Goal: Task Accomplishment & Management: Complete application form

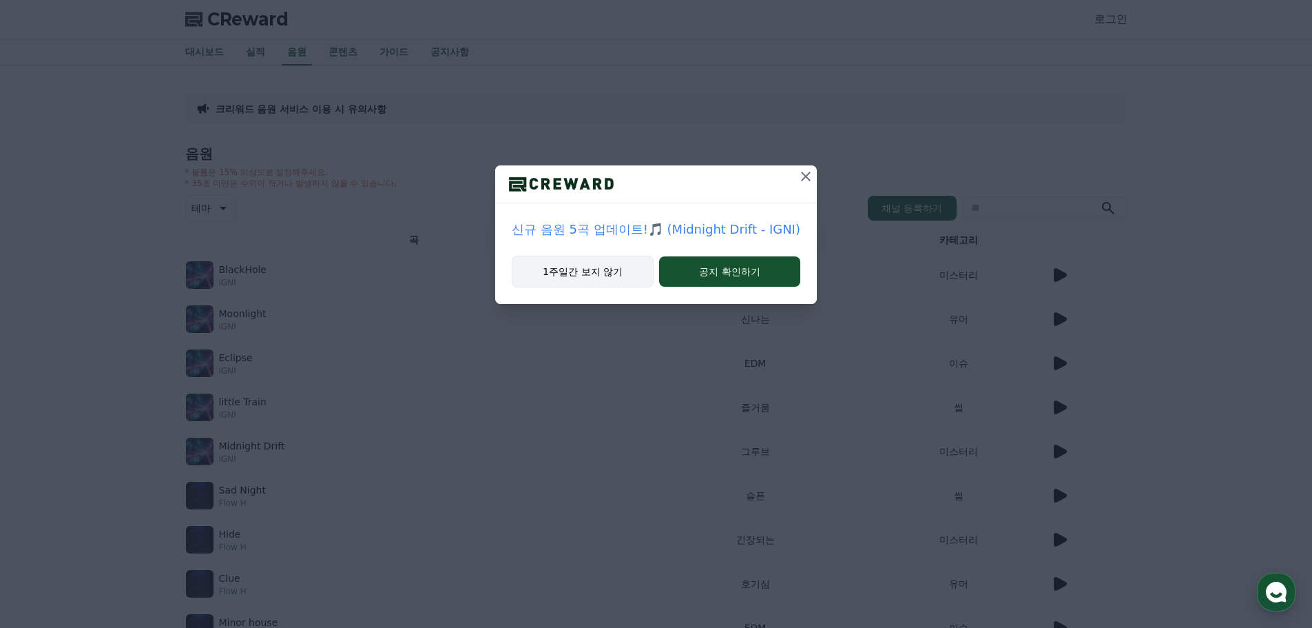
click at [608, 278] on button "1주일간 보지 않기" at bounding box center [583, 272] width 142 height 32
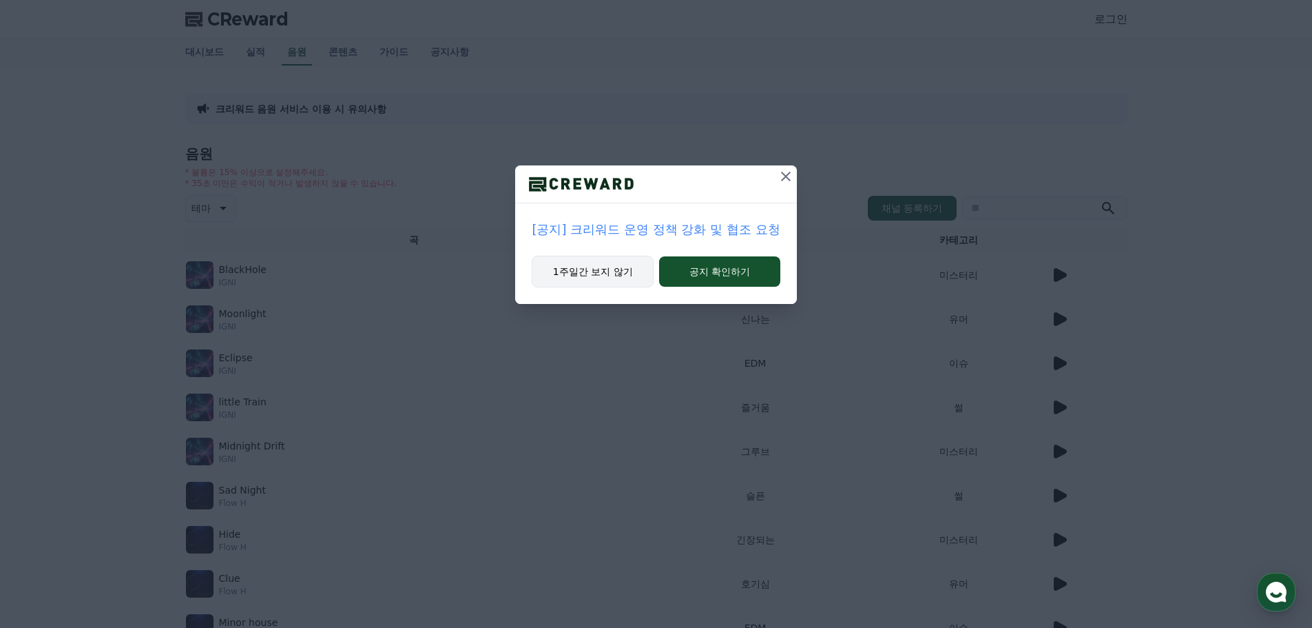
drag, startPoint x: 601, startPoint y: 274, endPoint x: 610, endPoint y: 276, distance: 9.1
click at [603, 275] on button "1주일간 보지 않기" at bounding box center [593, 272] width 122 height 32
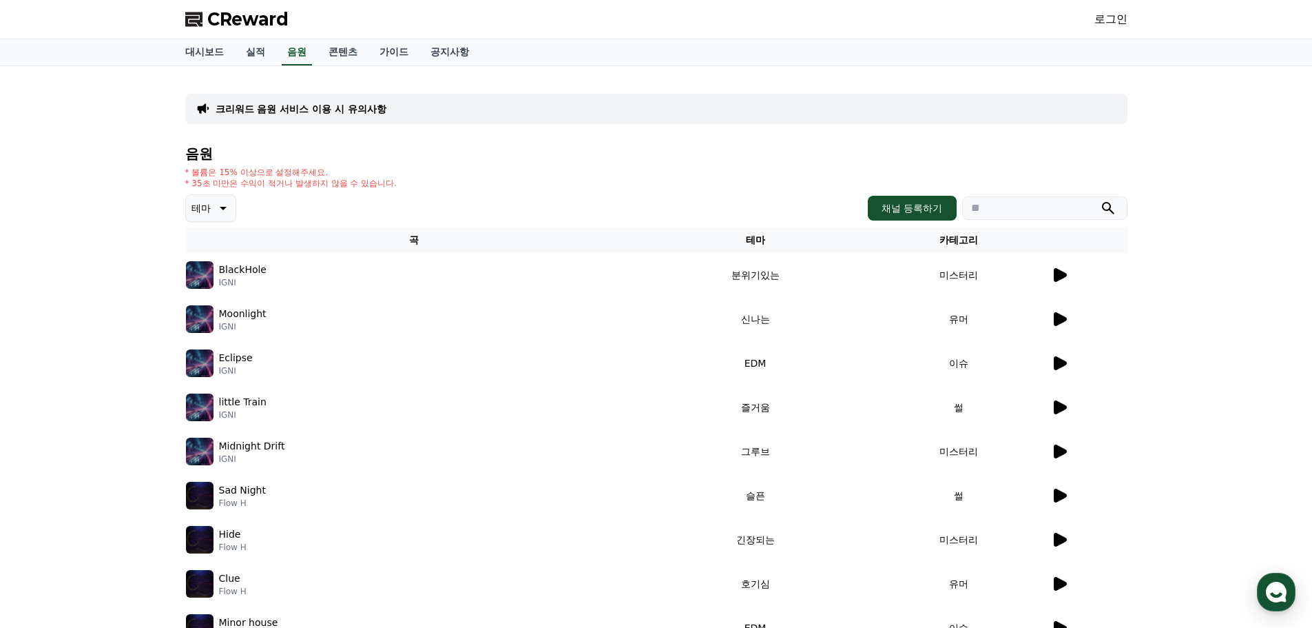
click at [1058, 405] on icon at bounding box center [1060, 407] width 13 height 14
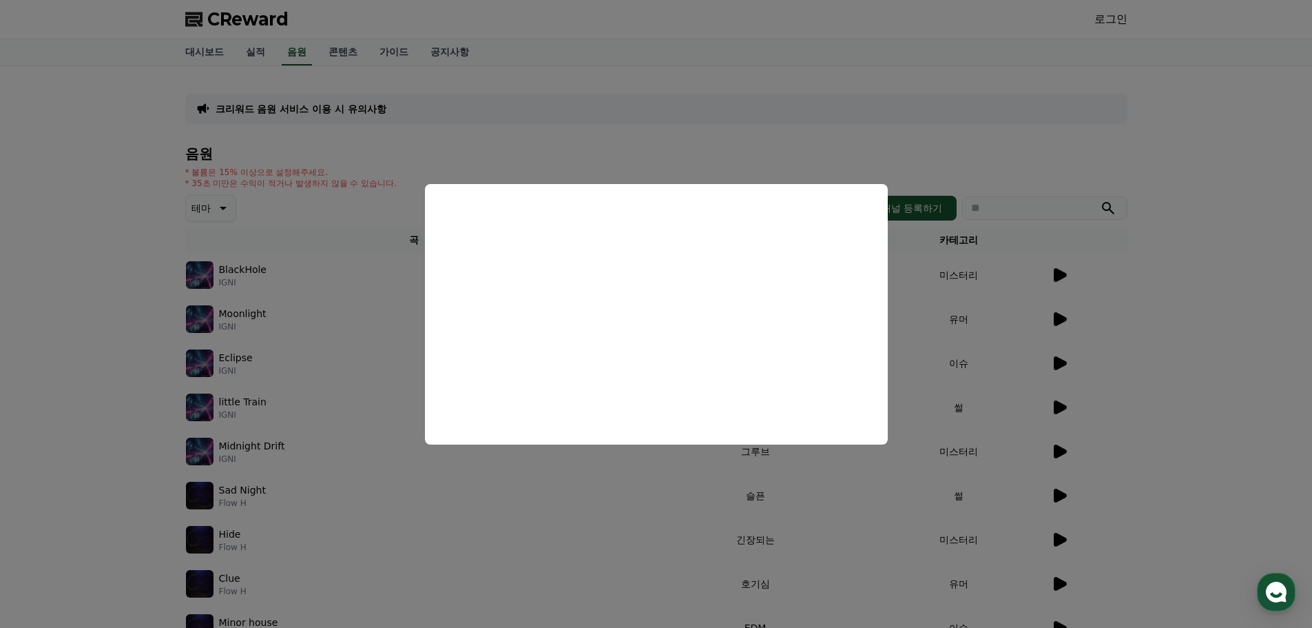
click at [1128, 327] on button "close modal" at bounding box center [656, 314] width 1312 height 628
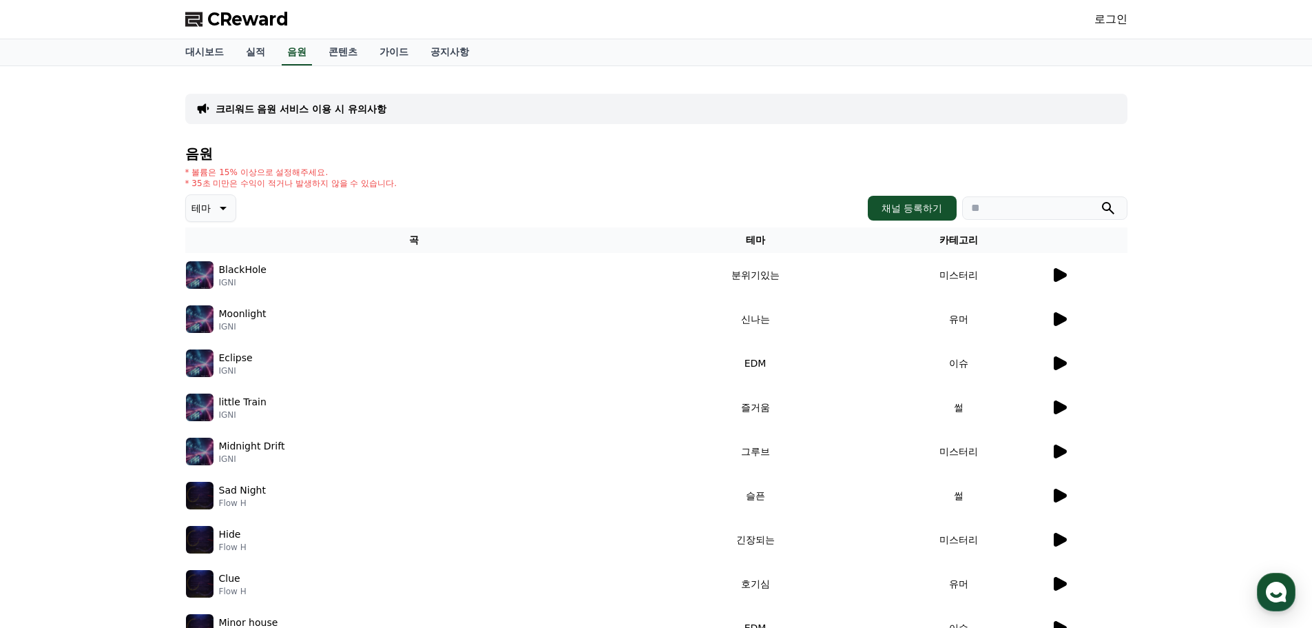
click at [1095, 17] on link "로그인" at bounding box center [1111, 19] width 33 height 17
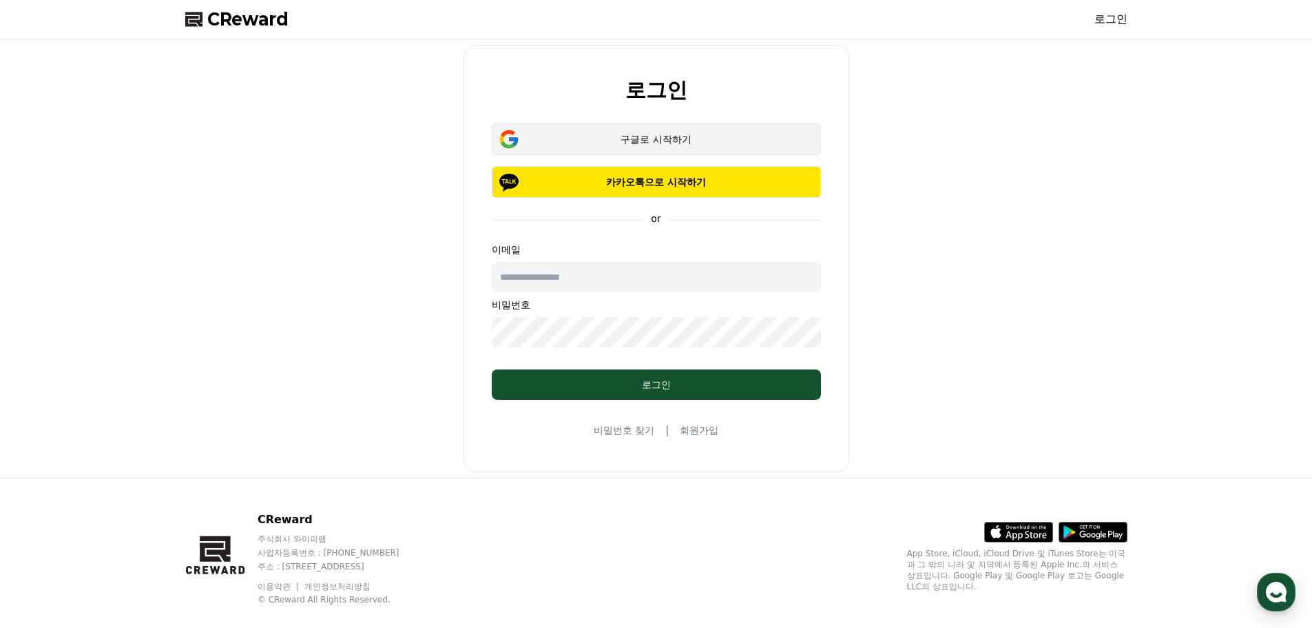
click at [649, 143] on div "구글로 시작하기" at bounding box center [656, 139] width 289 height 14
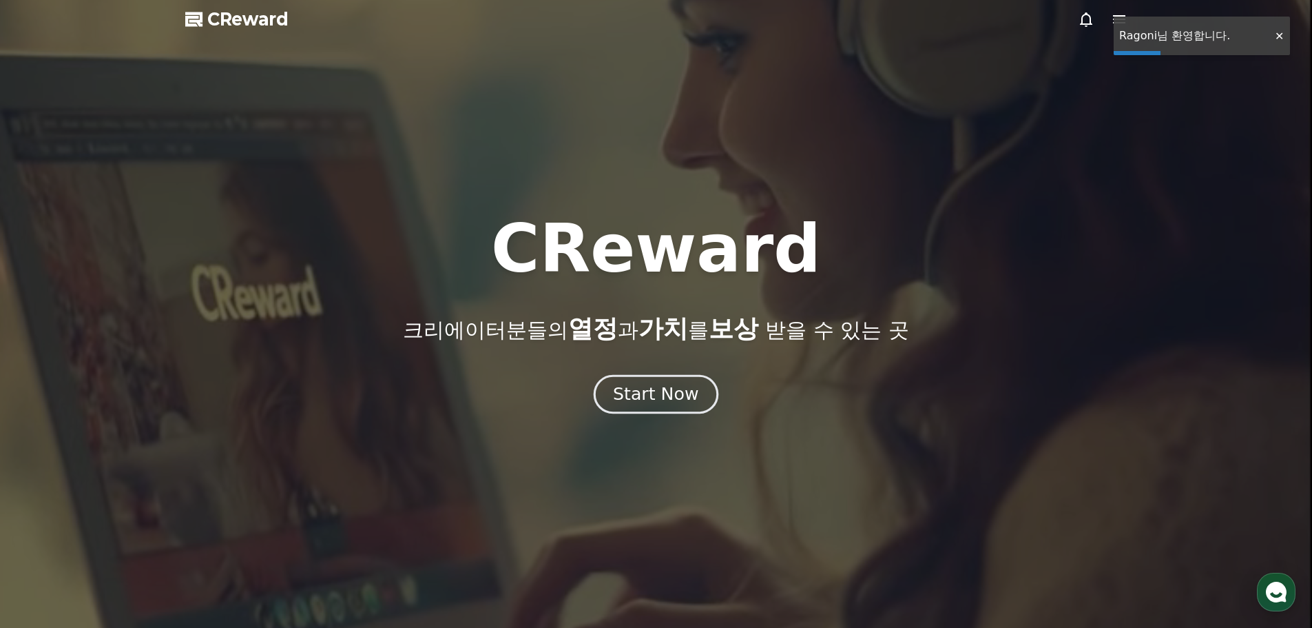
click at [659, 409] on button "Start Now" at bounding box center [656, 393] width 125 height 39
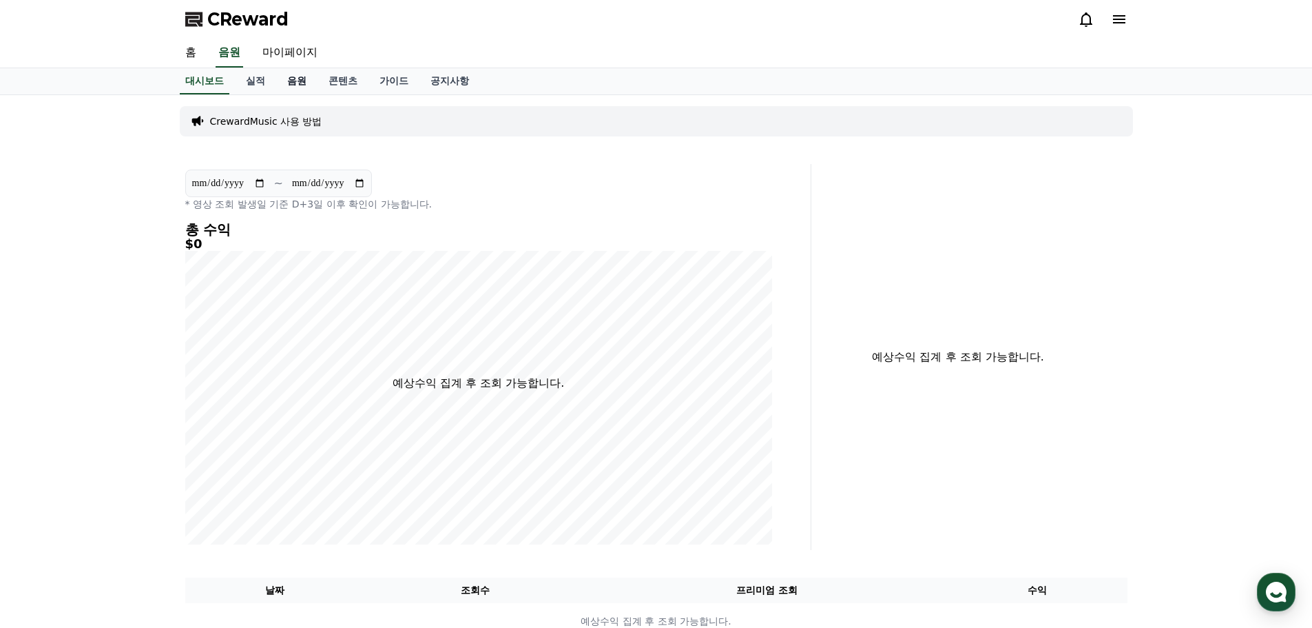
click at [293, 87] on link "음원" at bounding box center [296, 81] width 41 height 26
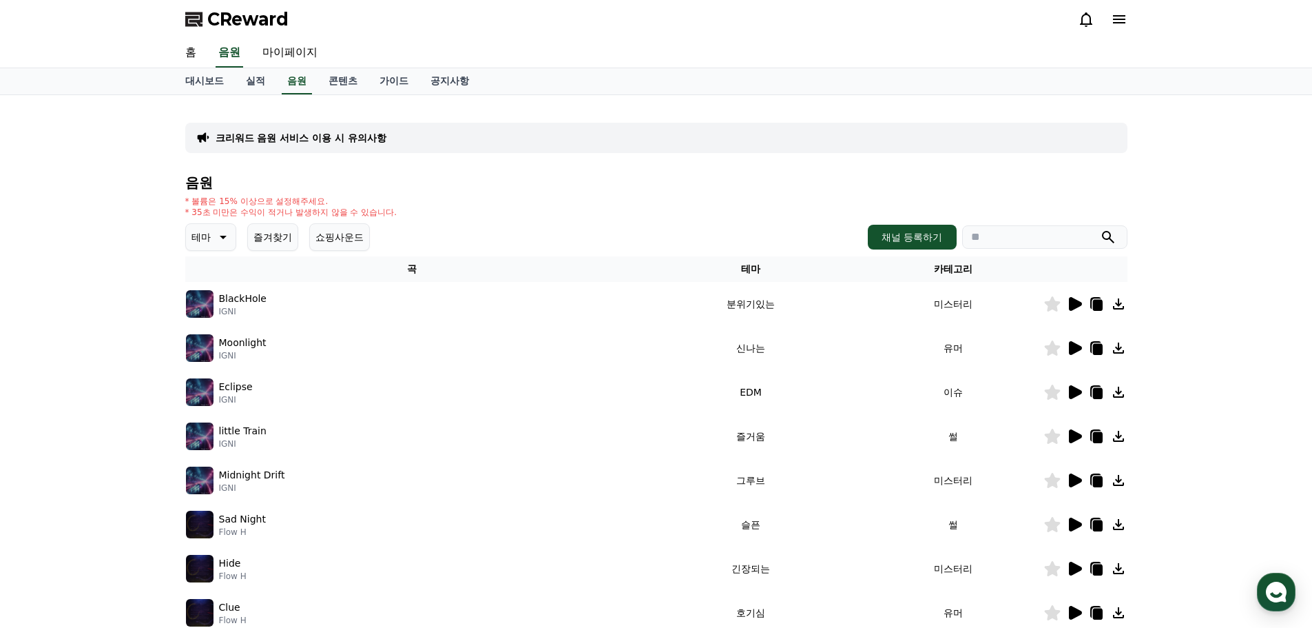
click at [266, 298] on div "BlackHole IGNI" at bounding box center [412, 304] width 453 height 28
click at [237, 298] on p "BlackHole" at bounding box center [243, 298] width 48 height 14
click at [1079, 305] on icon at bounding box center [1075, 304] width 13 height 14
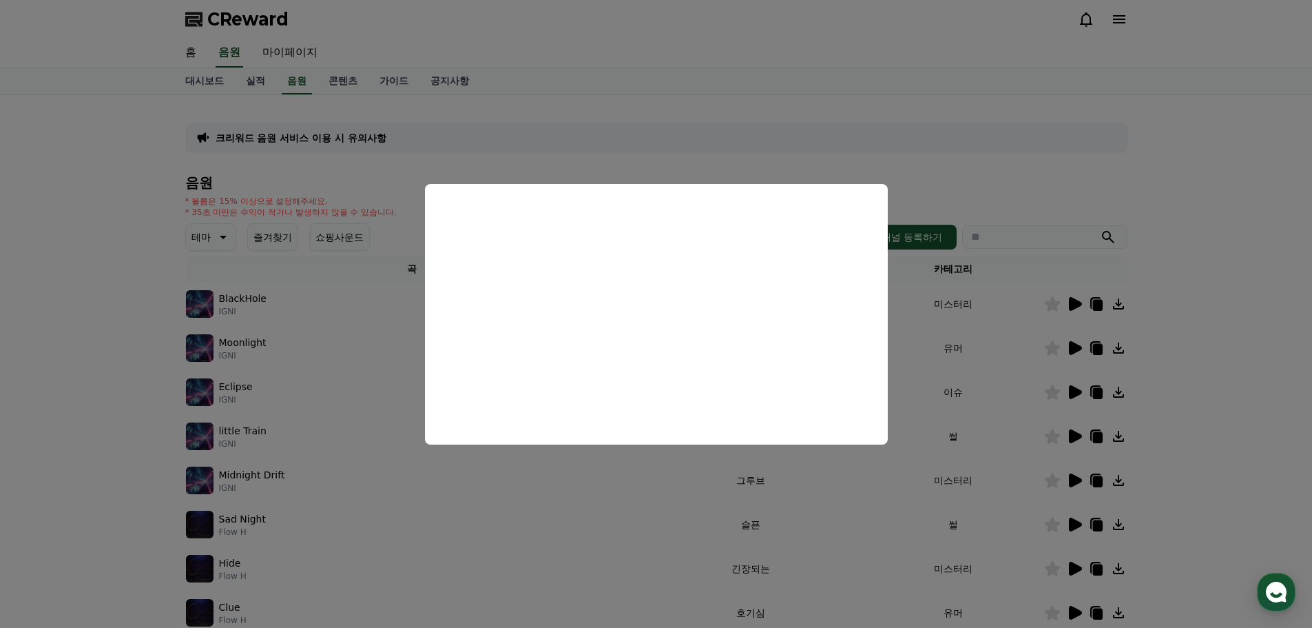
drag, startPoint x: 1159, startPoint y: 291, endPoint x: 1133, endPoint y: 316, distance: 35.6
click at [1159, 292] on button "close modal" at bounding box center [656, 314] width 1312 height 628
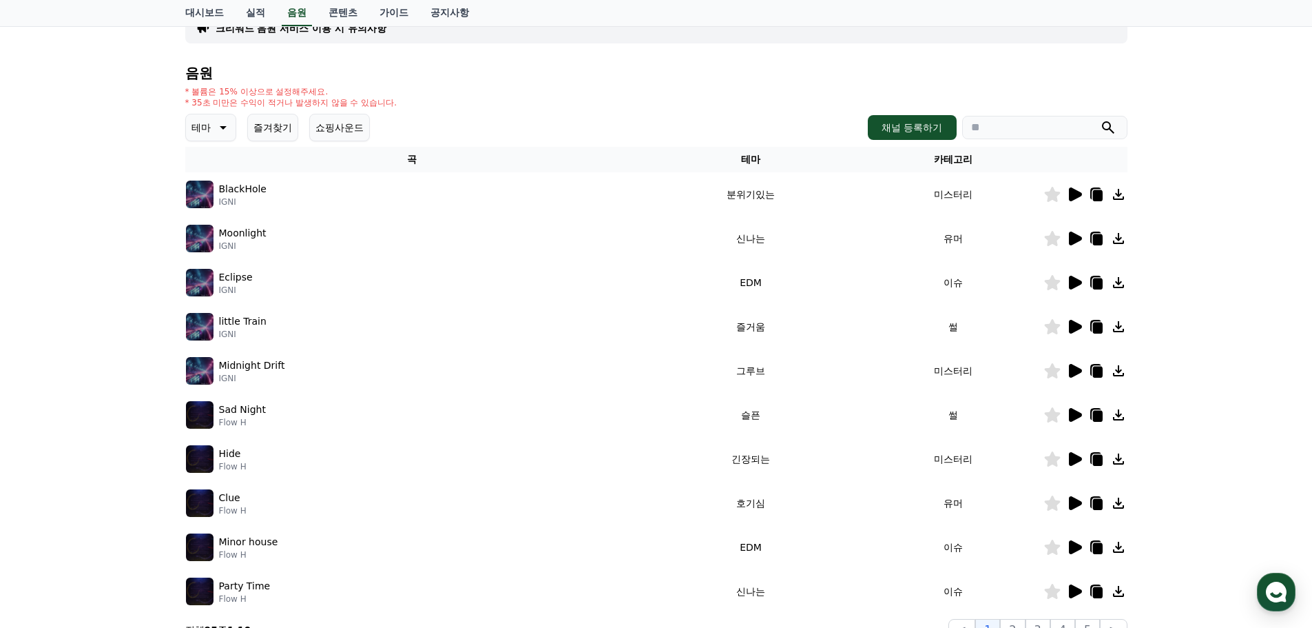
scroll to position [184, 0]
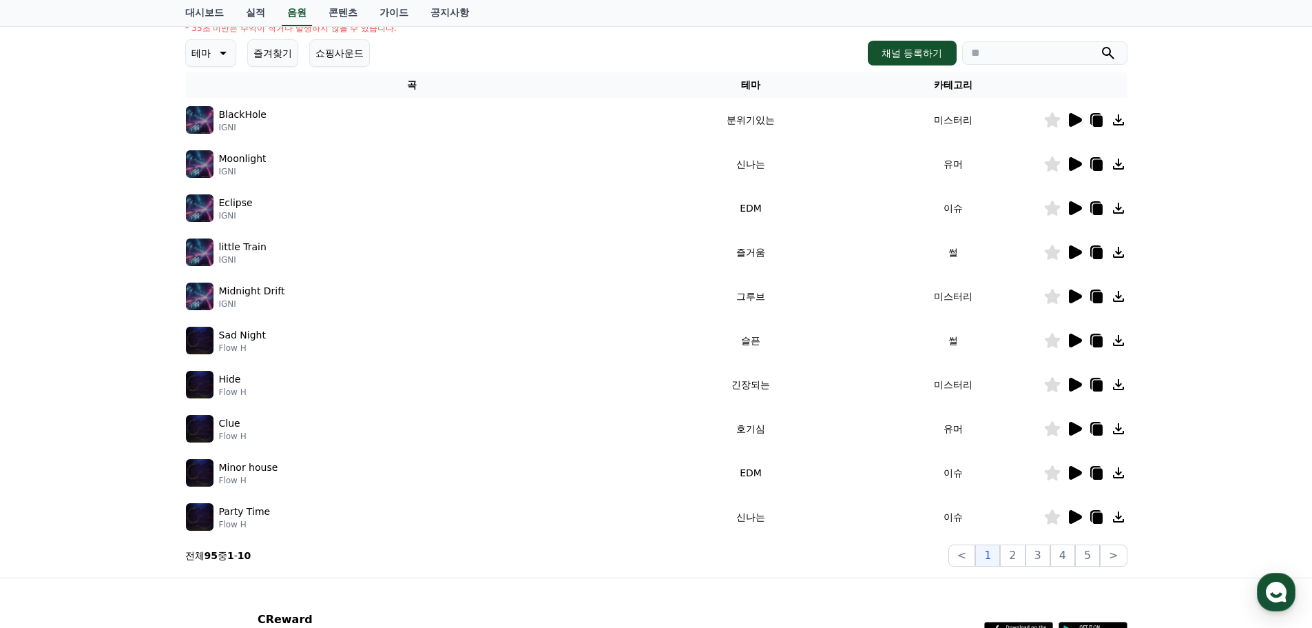
click at [1071, 522] on icon at bounding box center [1075, 517] width 13 height 14
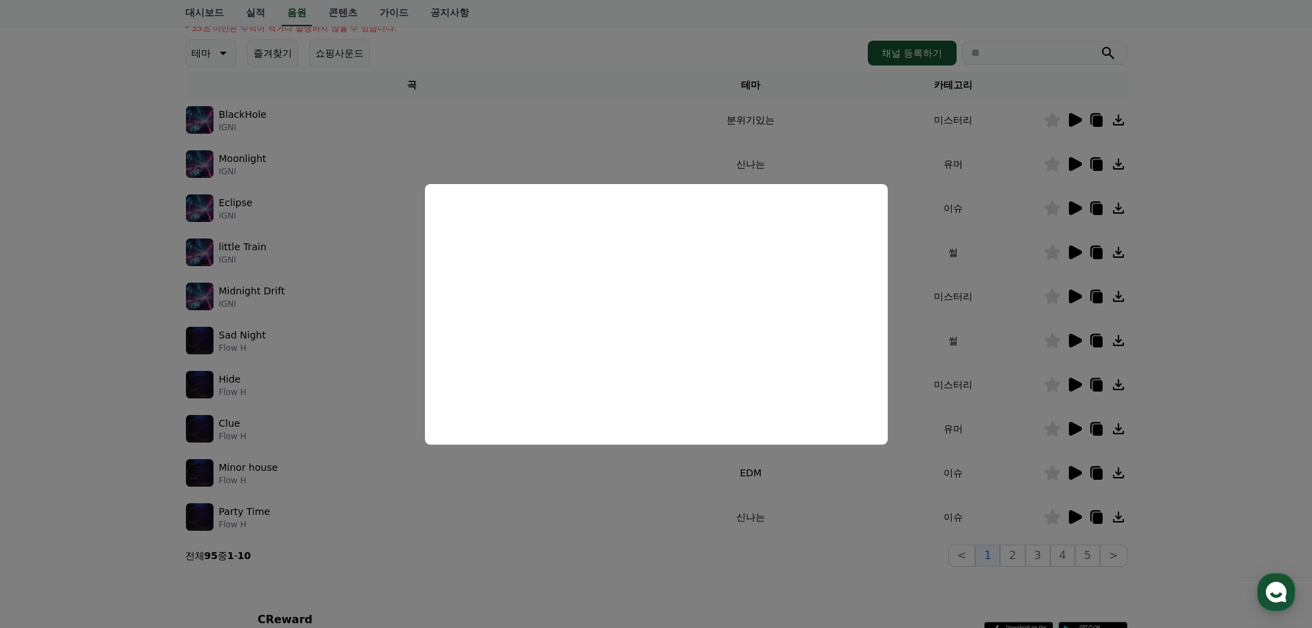
click at [1164, 440] on button "close modal" at bounding box center [656, 314] width 1312 height 628
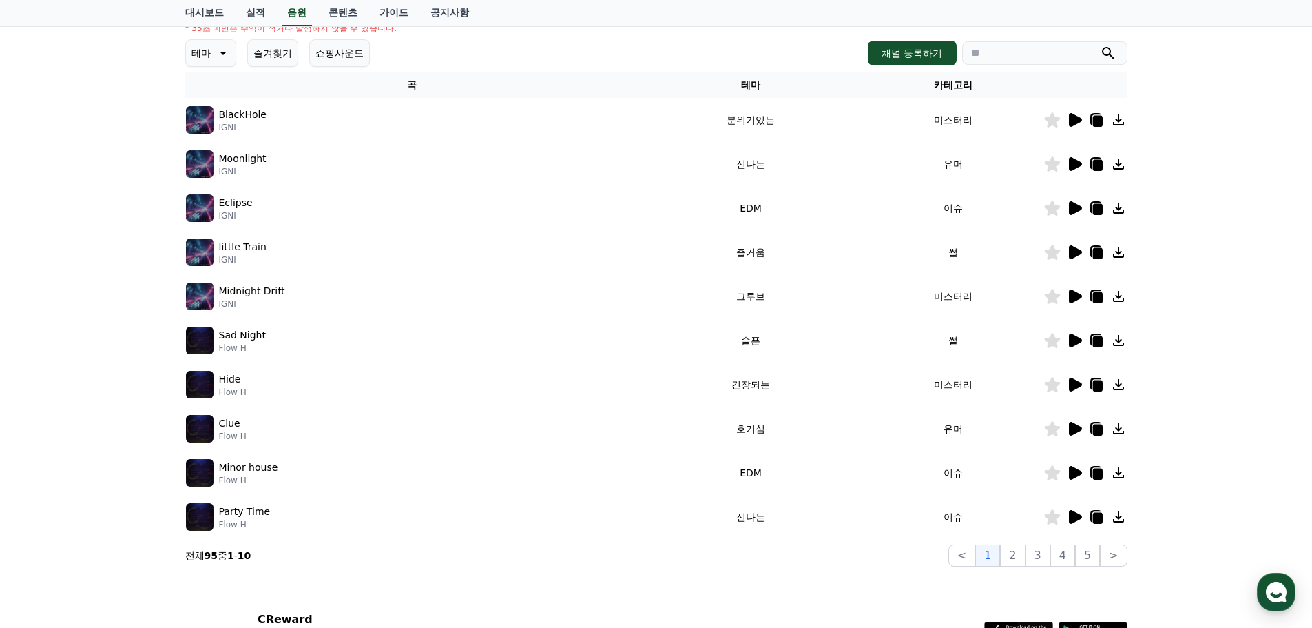
click at [1102, 517] on icon at bounding box center [1098, 518] width 10 height 11
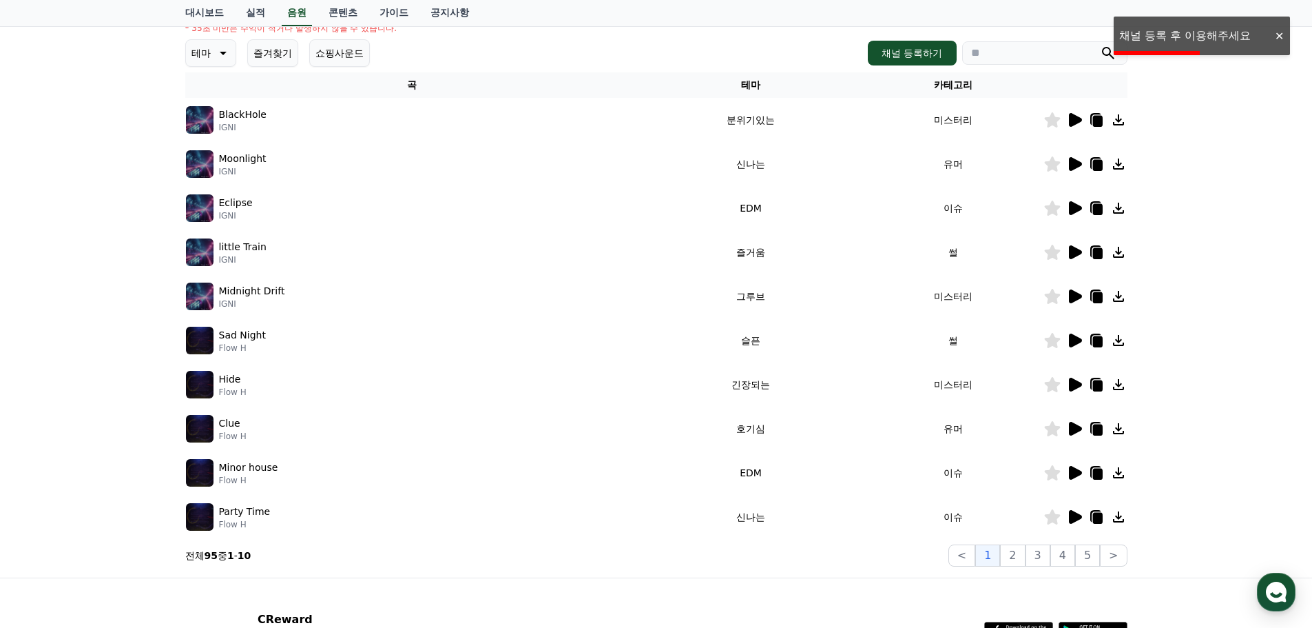
click at [1150, 38] on div "크리워드 음원 서비스 이용 시 유의사항 음원 * 볼륨은 15% 이상으로 설정해주세요. * 35초 미만은 수익이 적거나 발생하지 않을 수 있습니…" at bounding box center [656, 244] width 1312 height 666
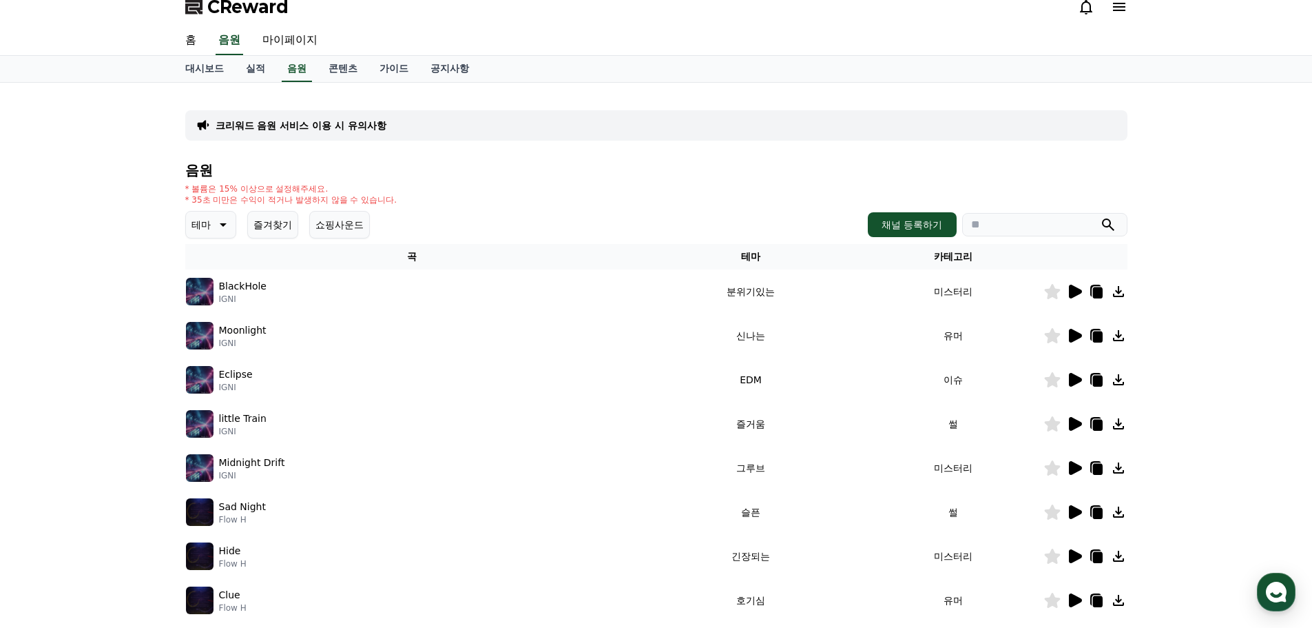
scroll to position [0, 0]
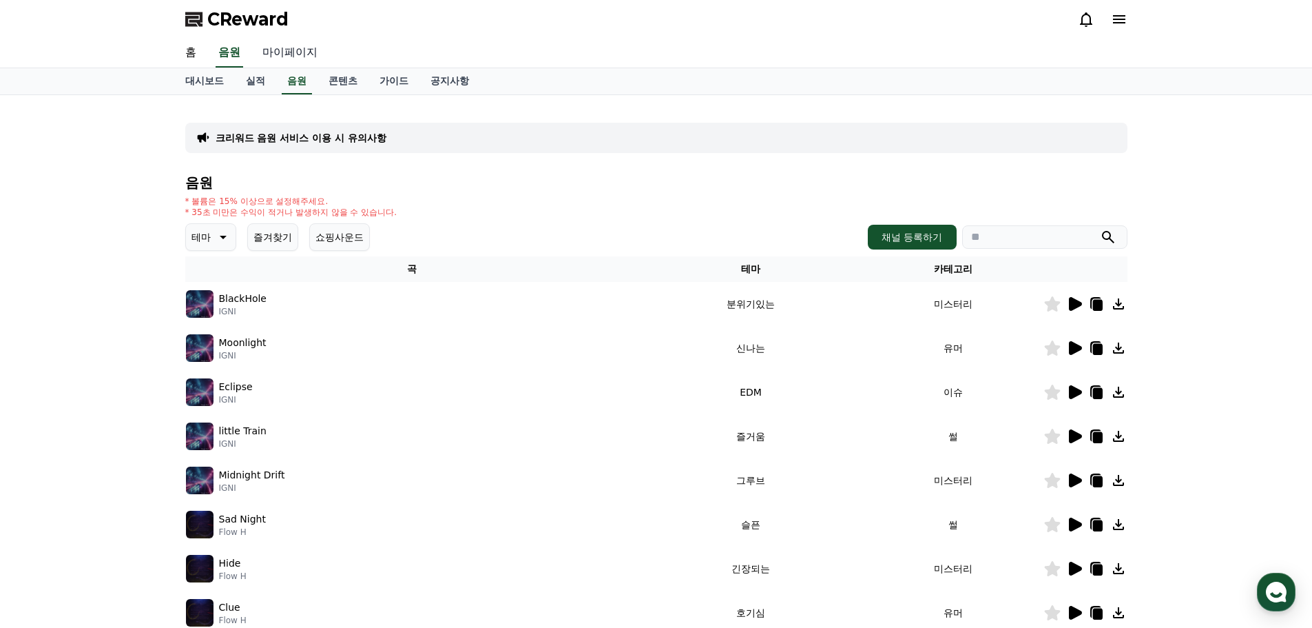
click at [289, 46] on link "마이페이지" at bounding box center [289, 53] width 77 height 29
select select "**********"
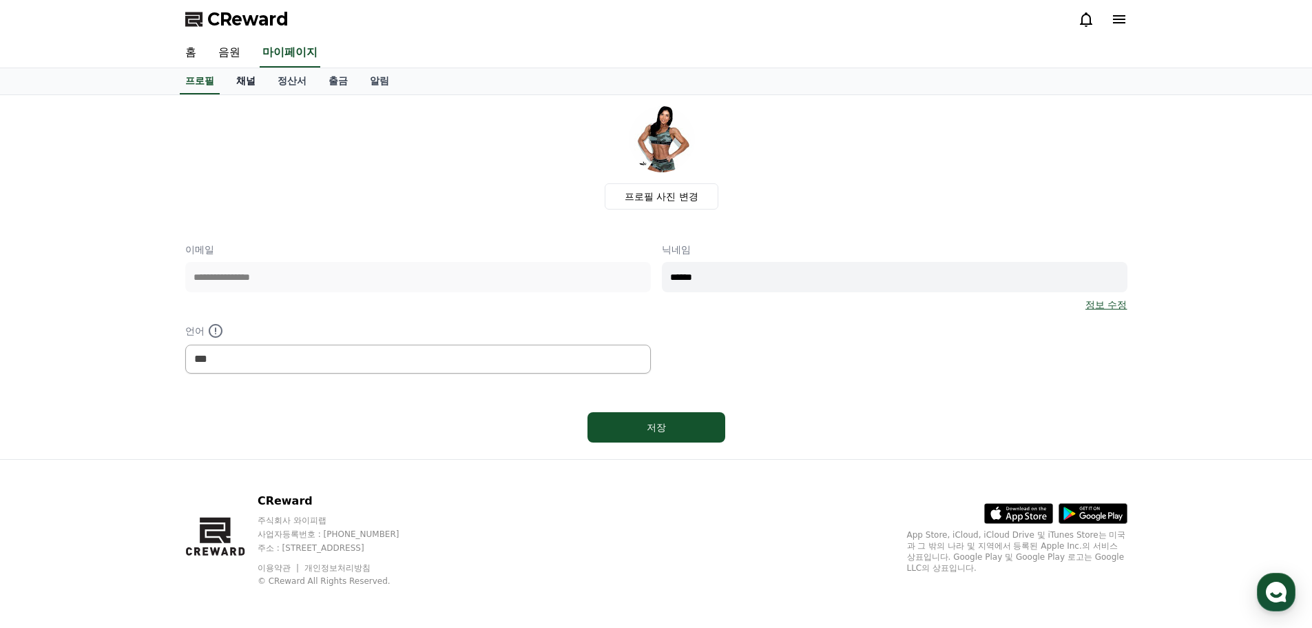
click at [240, 79] on link "채널" at bounding box center [245, 81] width 41 height 26
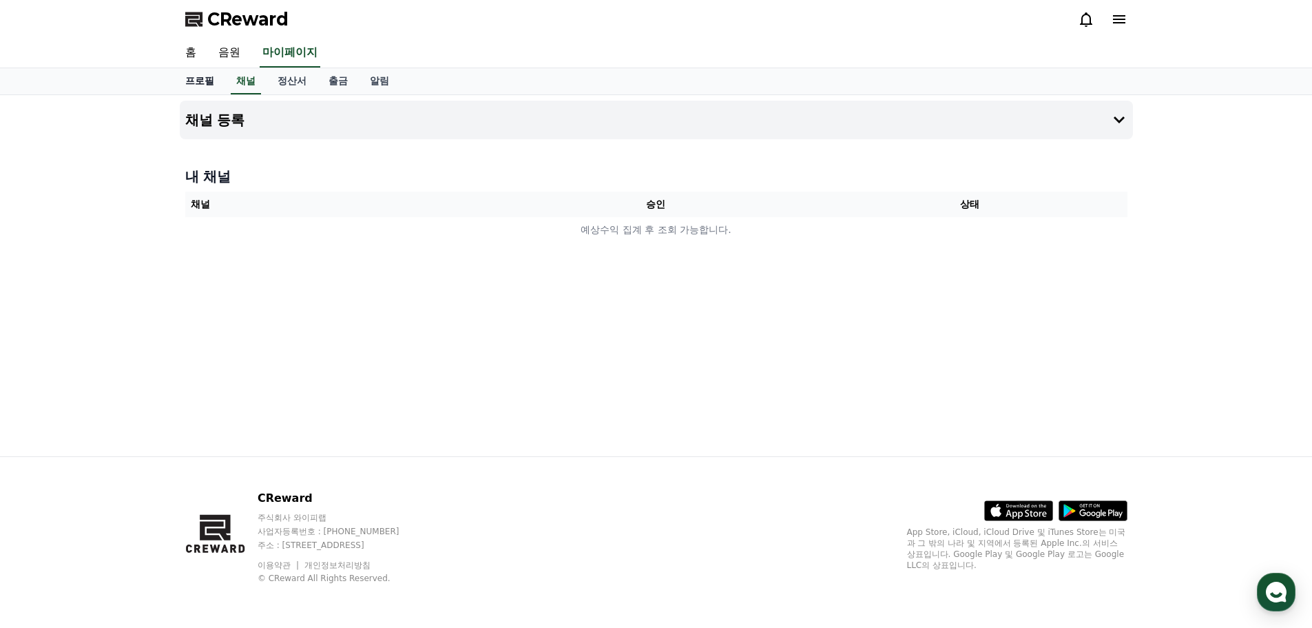
click at [189, 72] on link "프로필" at bounding box center [199, 81] width 51 height 26
select select "**********"
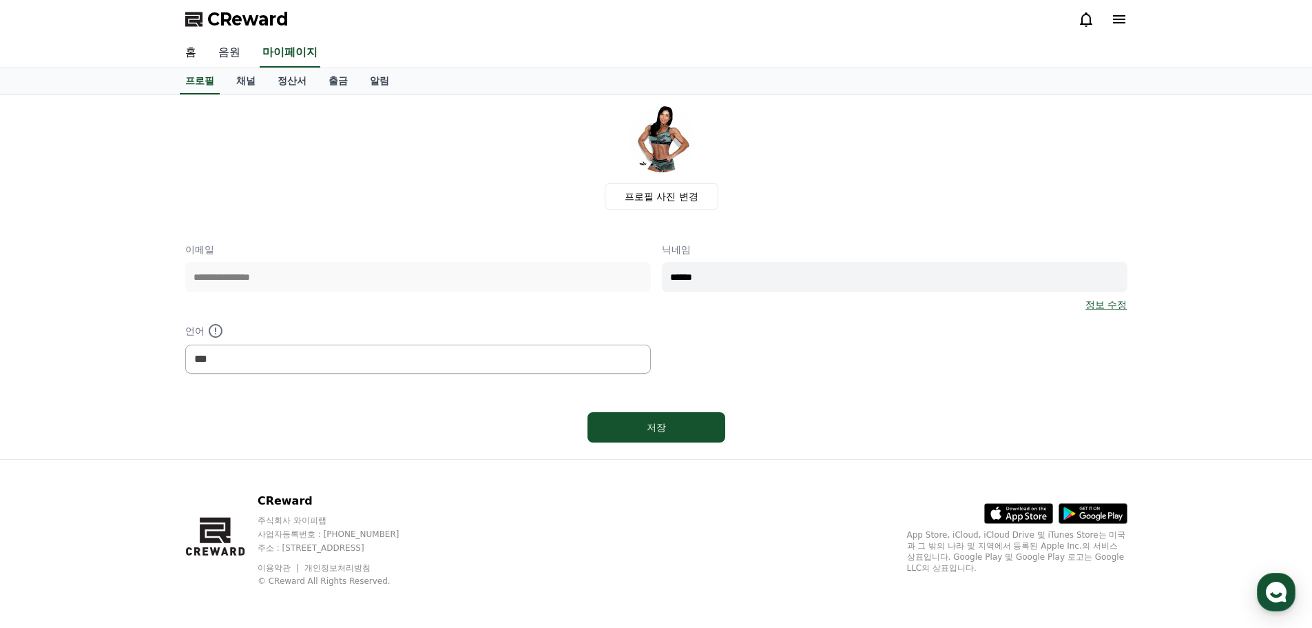
click at [223, 45] on link "음원" at bounding box center [229, 53] width 44 height 29
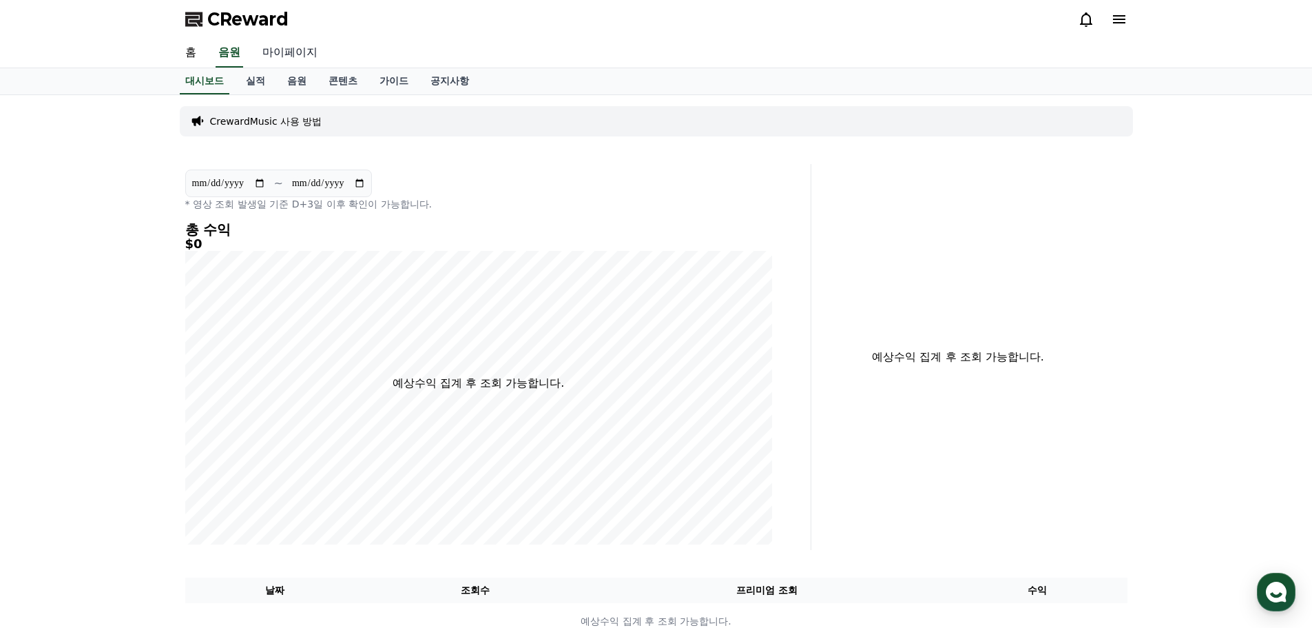
click at [282, 56] on link "마이페이지" at bounding box center [289, 53] width 77 height 29
select select "**********"
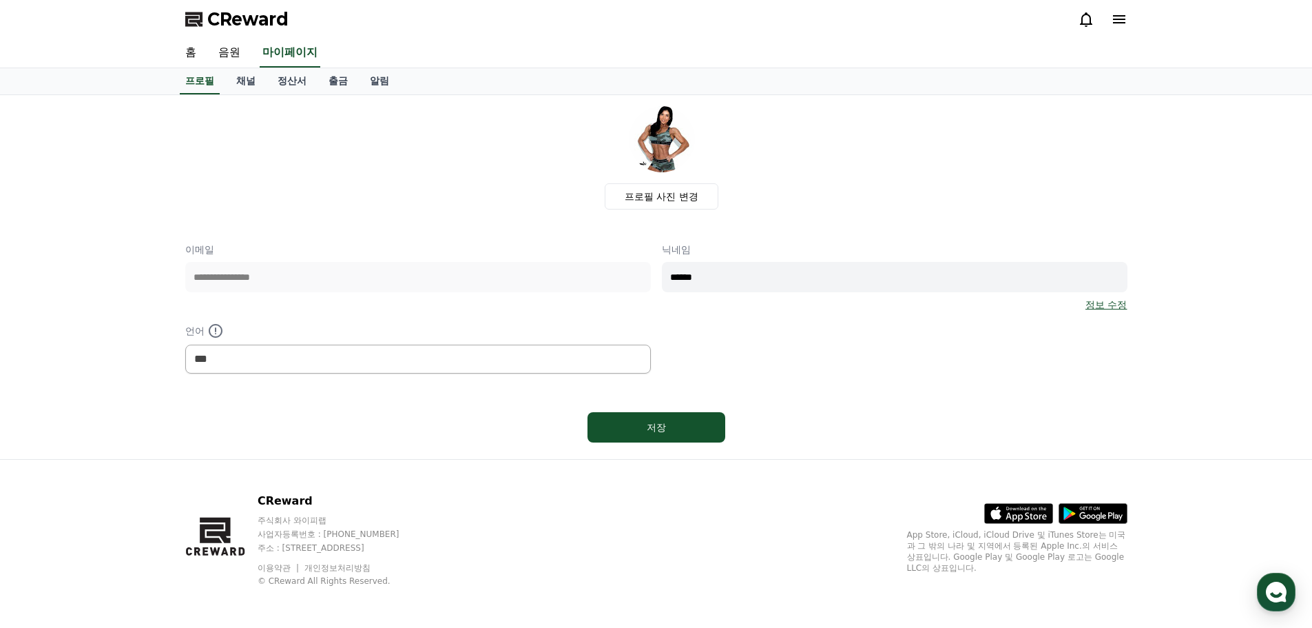
drag, startPoint x: 329, startPoint y: 0, endPoint x: 905, endPoint y: 58, distance: 578.8
click at [904, 58] on div "홈 음원 마이페이지" at bounding box center [656, 53] width 964 height 29
click at [1124, 13] on icon at bounding box center [1119, 19] width 17 height 17
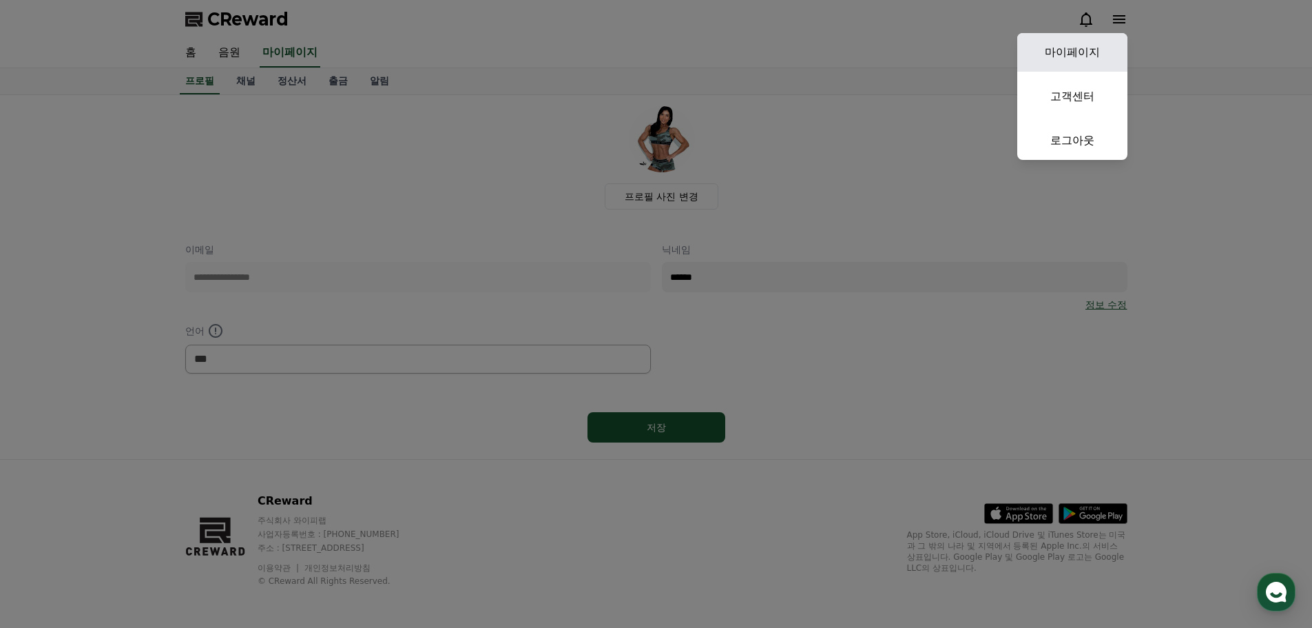
click at [1071, 49] on link "마이페이지" at bounding box center [1073, 52] width 110 height 39
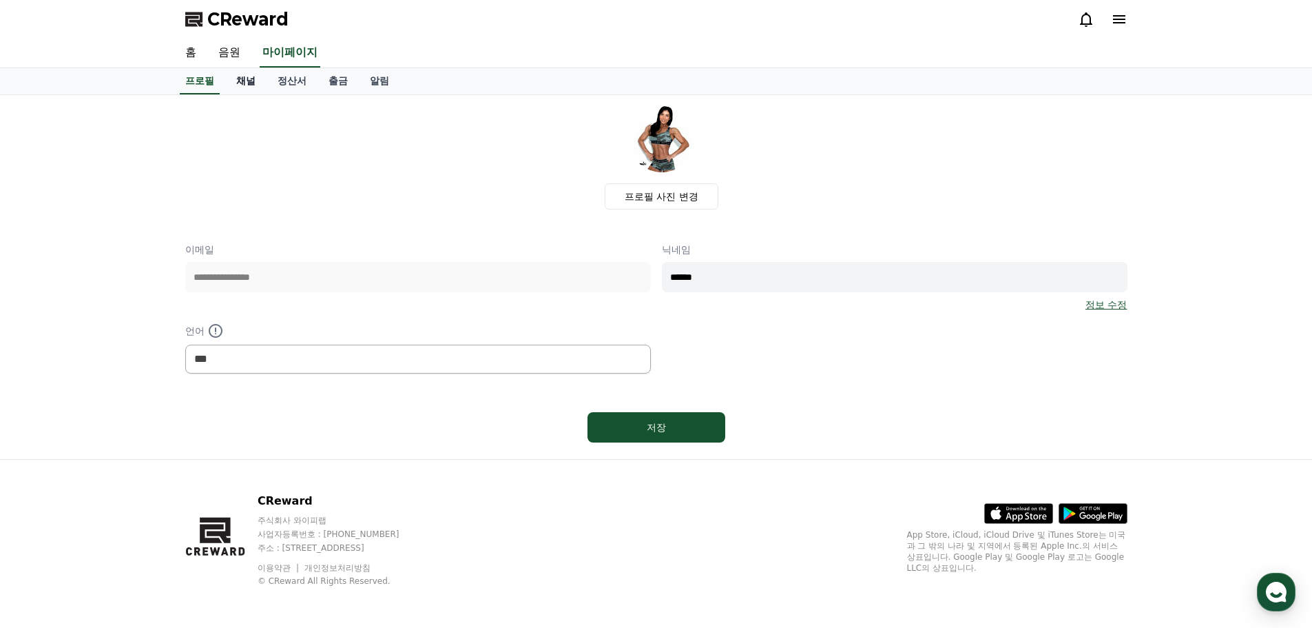
click at [242, 76] on link "채널" at bounding box center [245, 81] width 41 height 26
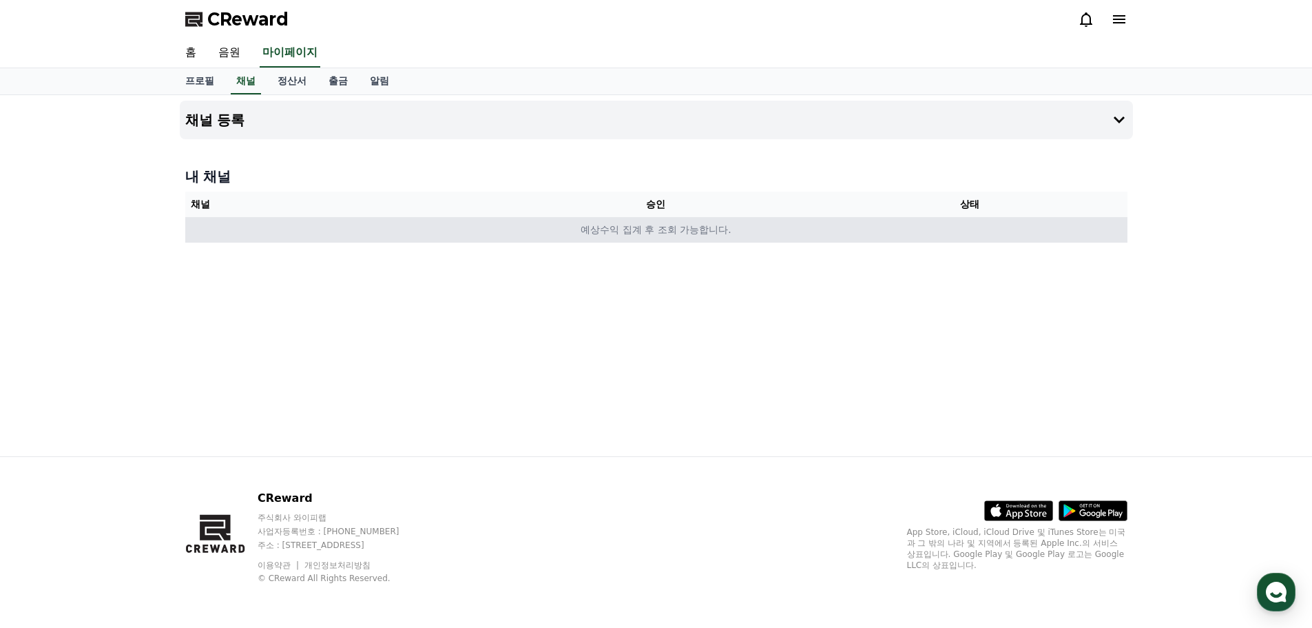
click at [579, 238] on td "예상수익 집계 후 조회 가능합니다." at bounding box center [656, 229] width 942 height 25
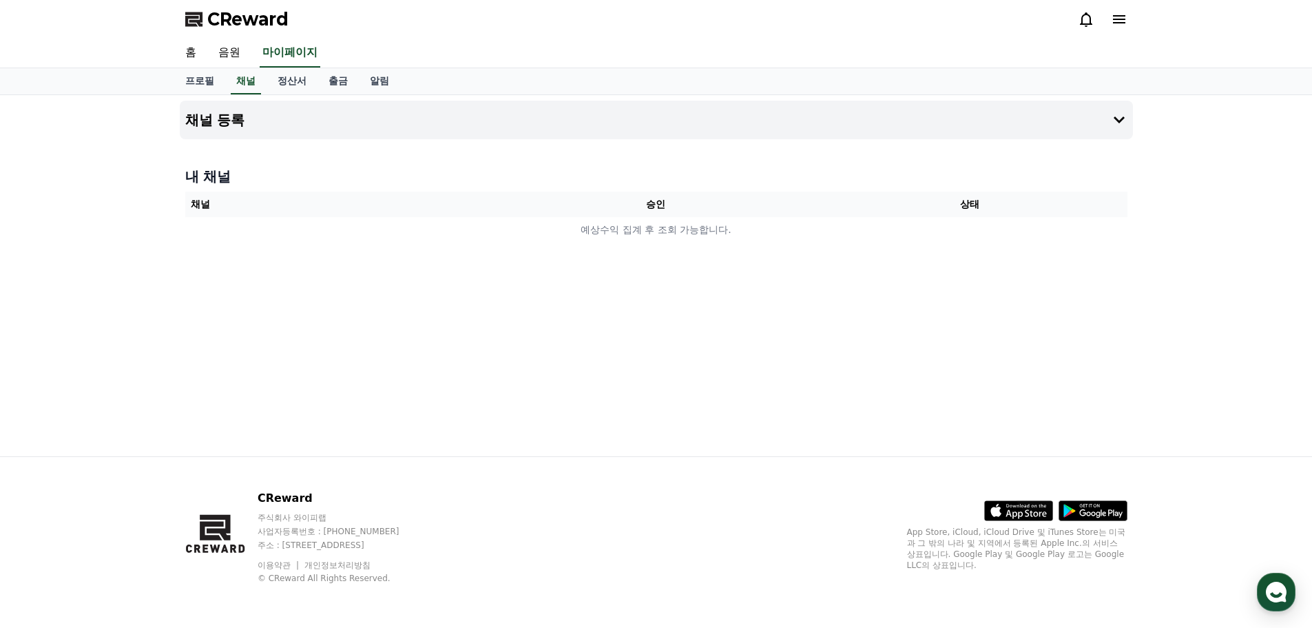
click at [637, 207] on th "승인" at bounding box center [656, 204] width 314 height 25
click at [1088, 127] on button "채널 등록" at bounding box center [656, 120] width 953 height 39
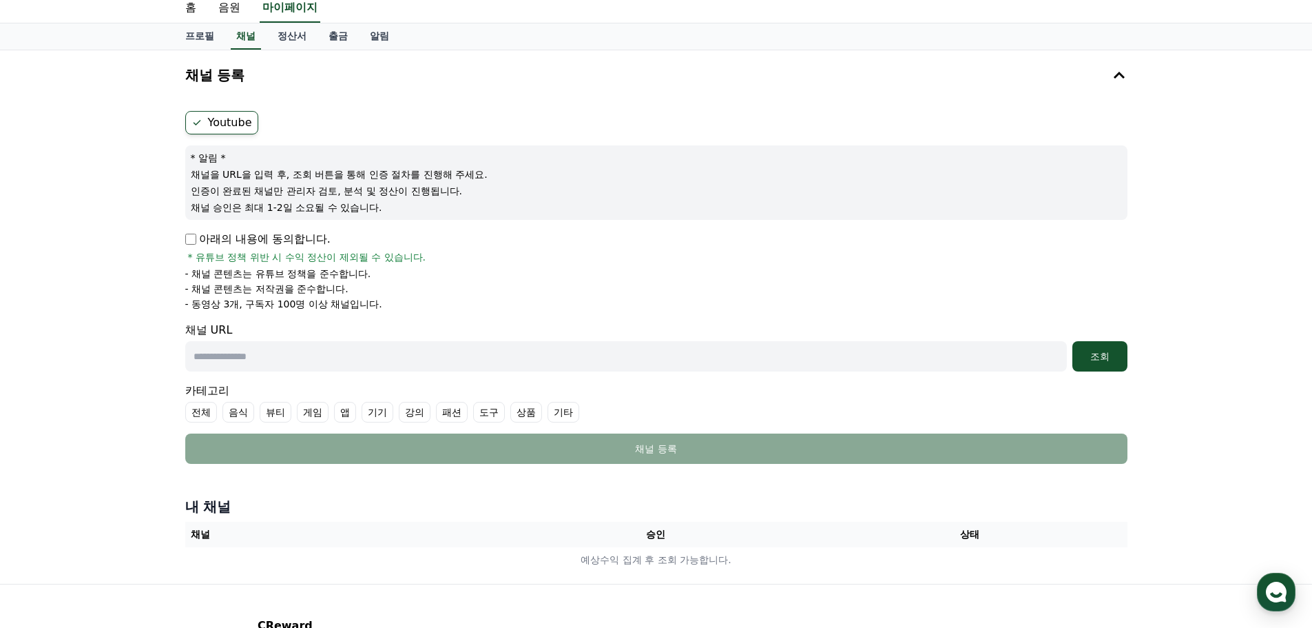
scroll to position [46, 0]
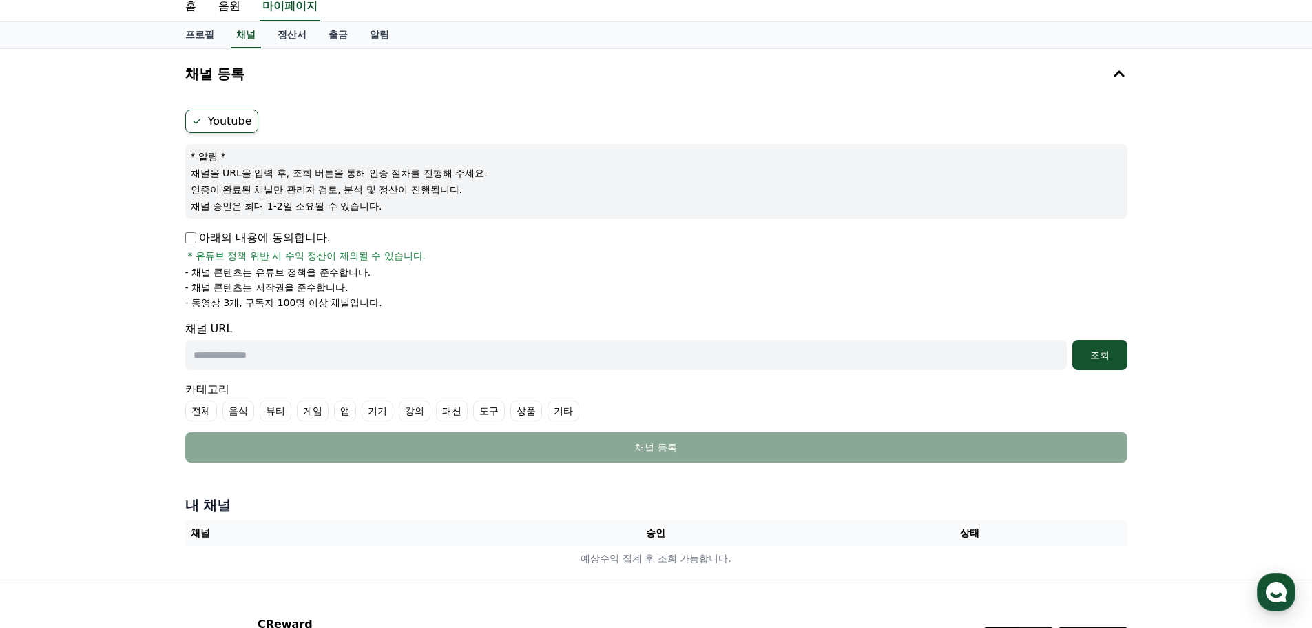
drag, startPoint x: 299, startPoint y: 357, endPoint x: 300, endPoint y: 347, distance: 9.7
click at [300, 356] on input "text" at bounding box center [626, 355] width 882 height 30
click at [507, 349] on input "text" at bounding box center [626, 355] width 882 height 30
paste input "**********"
type input "**********"
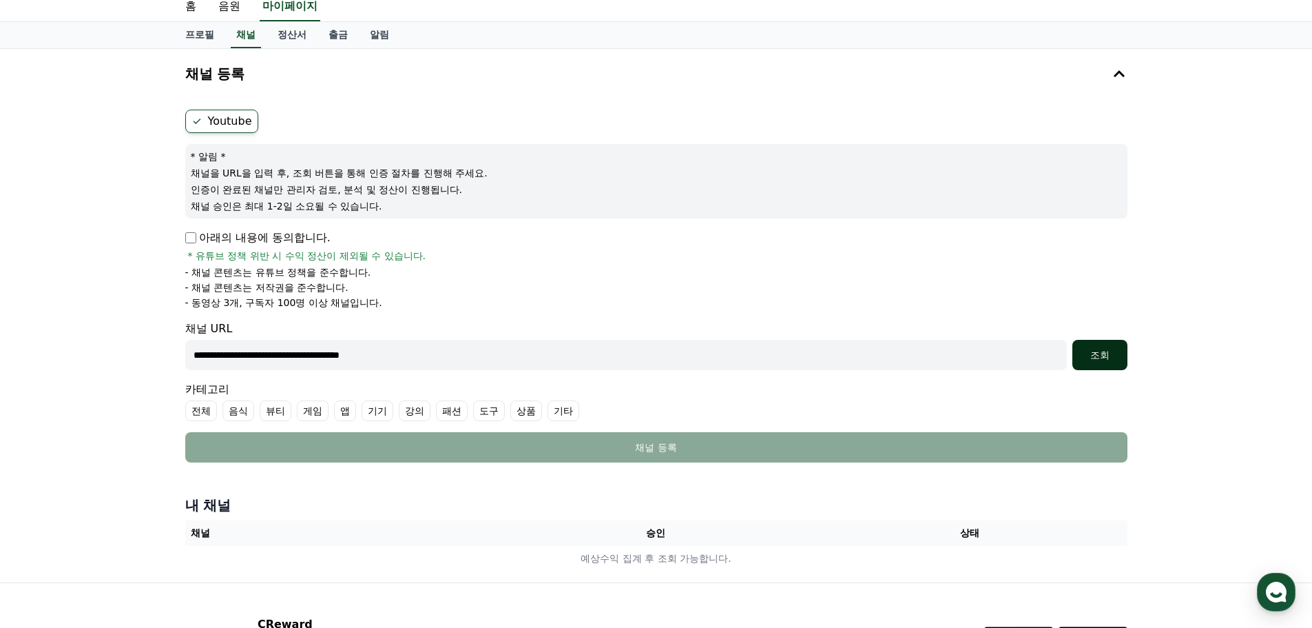
click at [1087, 355] on div "조회" at bounding box center [1100, 355] width 44 height 14
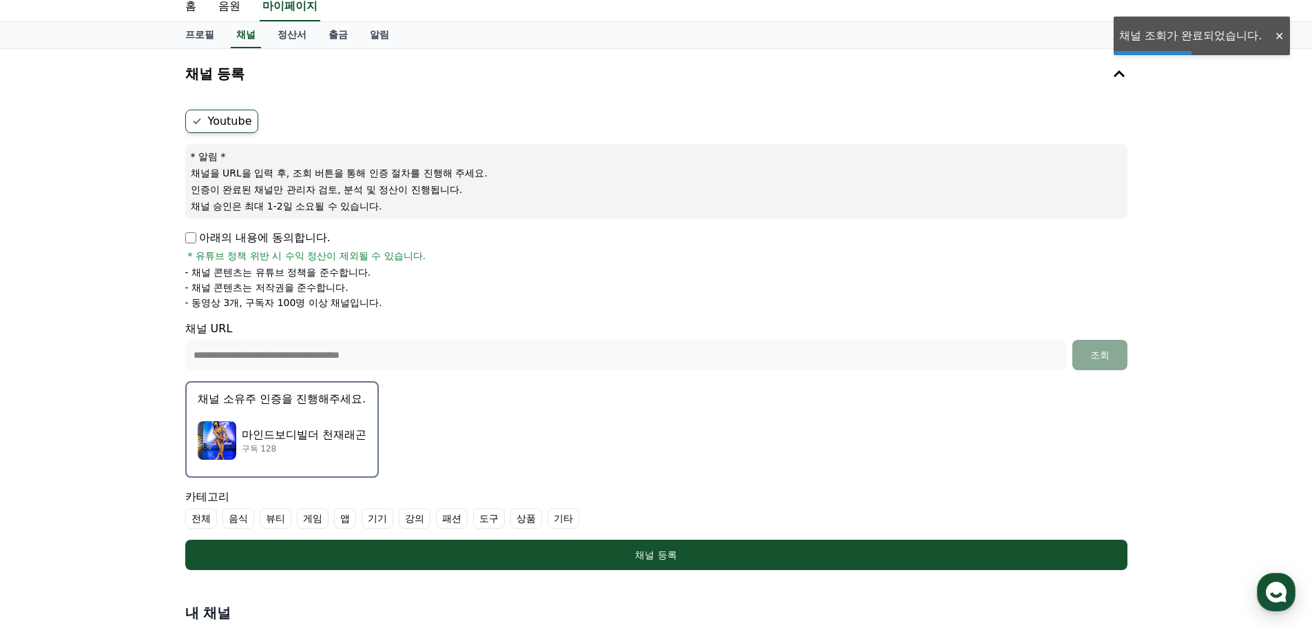
click at [319, 413] on div "마인드보디빌더 천재래곤 구독 128" at bounding box center [282, 440] width 169 height 55
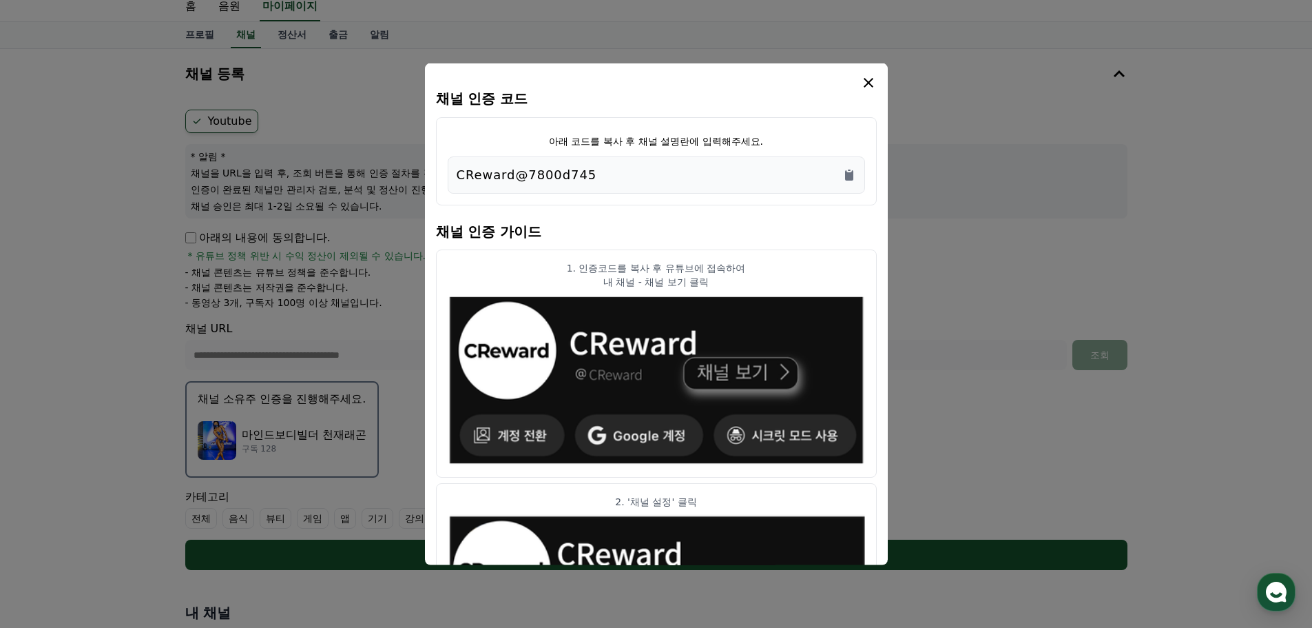
drag, startPoint x: 618, startPoint y: 170, endPoint x: 415, endPoint y: 169, distance: 202.5
click at [415, 575] on div "채널 인증 코드 아래 코드를 복사 후 채널 설명란에 입력해주세요. CReward@7800d745 채널 인증 가이드 1. 인증코드를 복사 후 유…" at bounding box center [656, 575] width 953 height 0
click at [468, 167] on p "CReward@7800d745" at bounding box center [527, 174] width 141 height 19
click at [553, 172] on p "CReward@7800d745" at bounding box center [527, 174] width 141 height 19
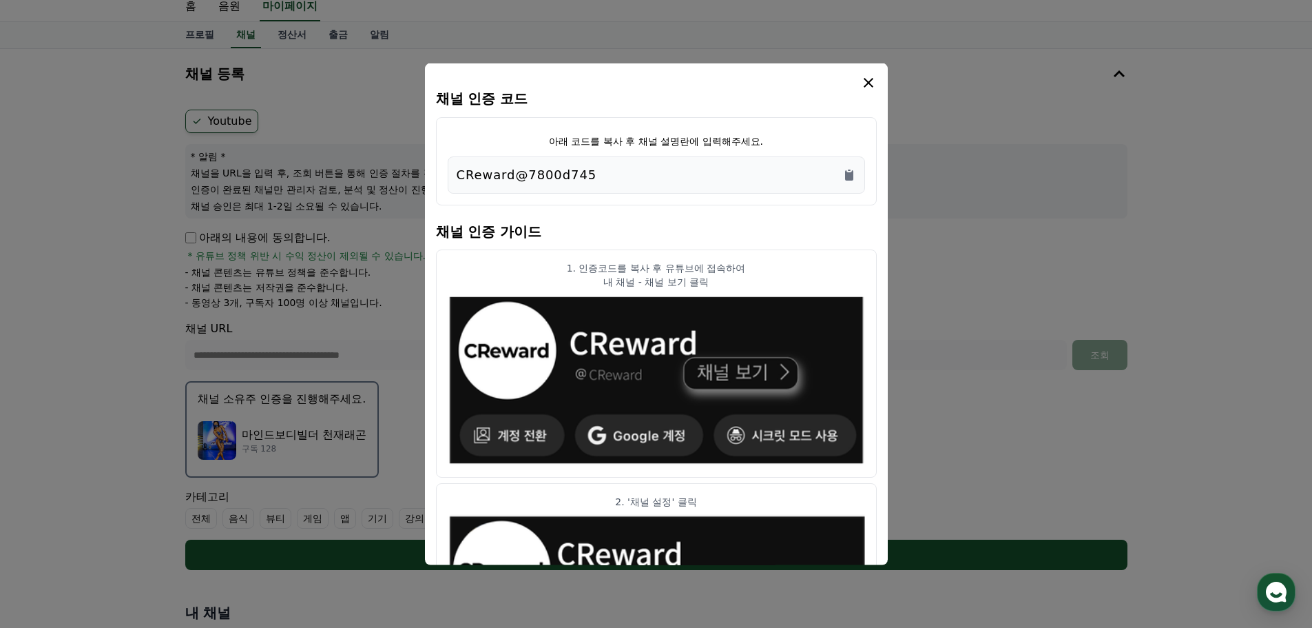
drag, startPoint x: 579, startPoint y: 178, endPoint x: 453, endPoint y: 181, distance: 126.1
click at [453, 181] on div "CReward@7800d745" at bounding box center [656, 174] width 417 height 37
copy p "CReward@7800d745"
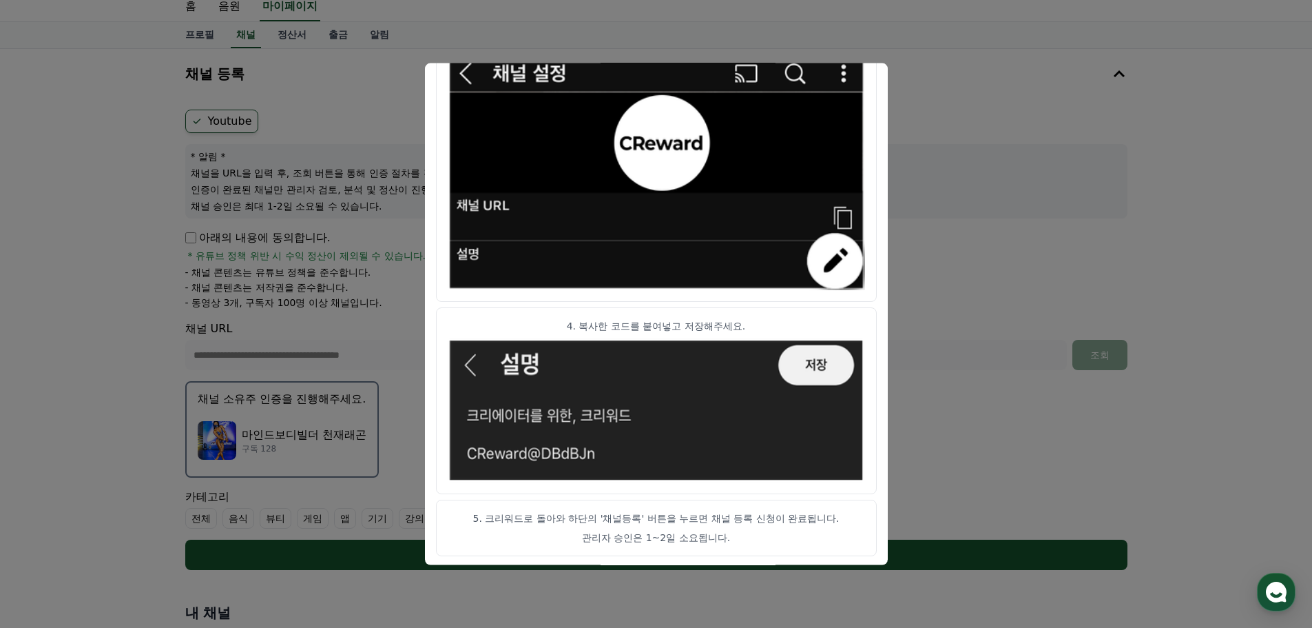
scroll to position [687, 0]
